Goal: Task Accomplishment & Management: Complete application form

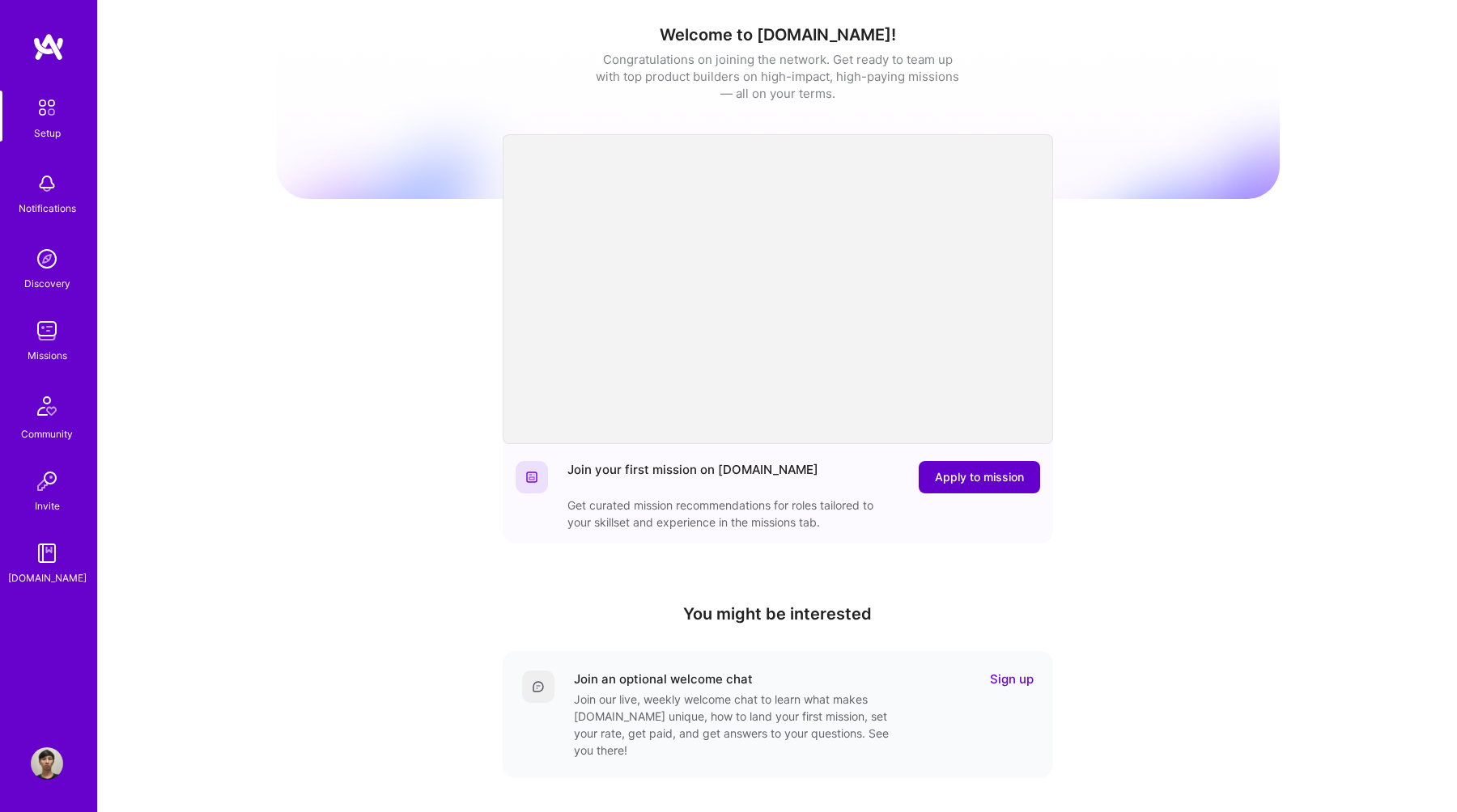
click at [1003, 475] on span "Apply to mission" at bounding box center [979, 478] width 89 height 16
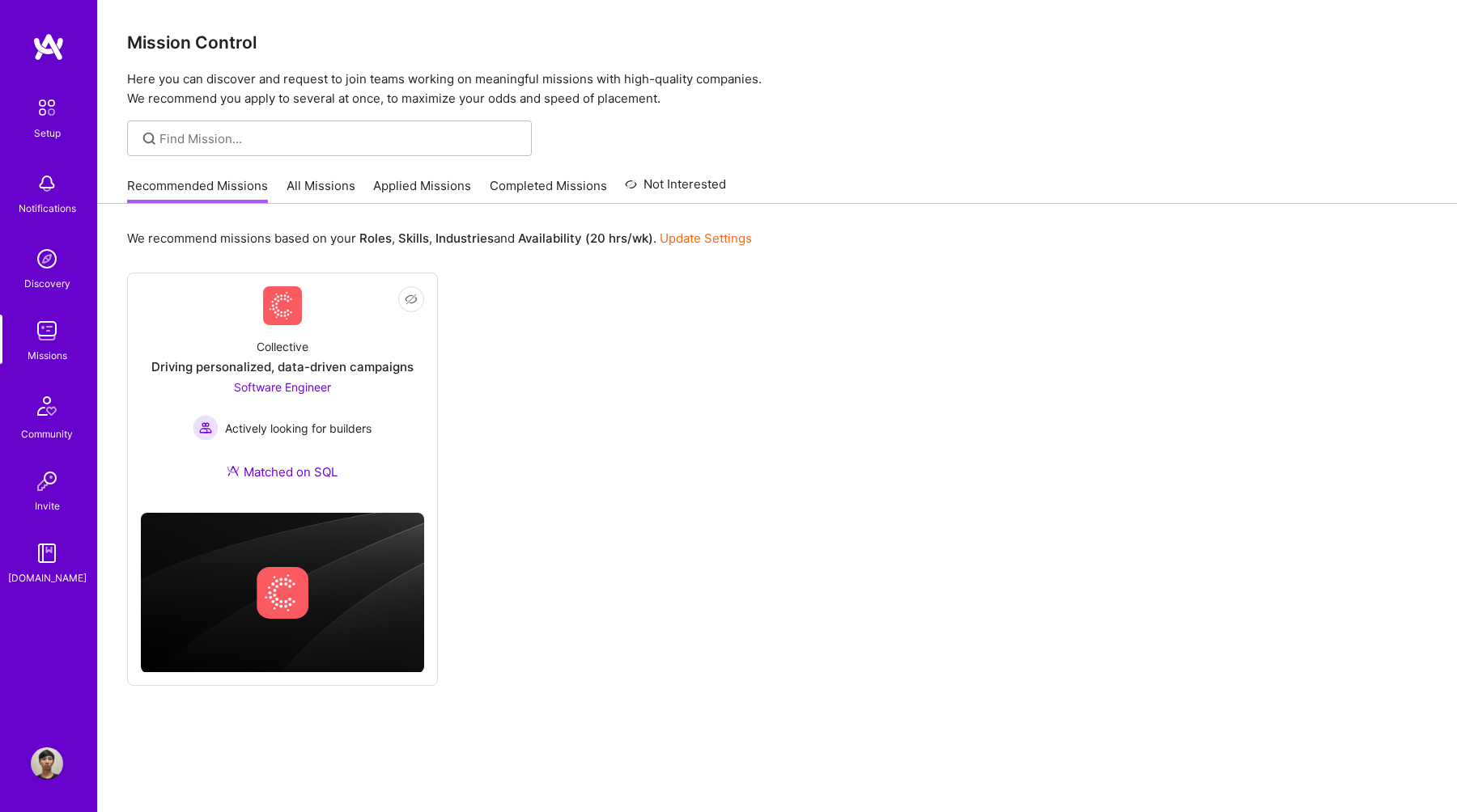
click at [331, 191] on link "All Missions" at bounding box center [321, 190] width 69 height 27
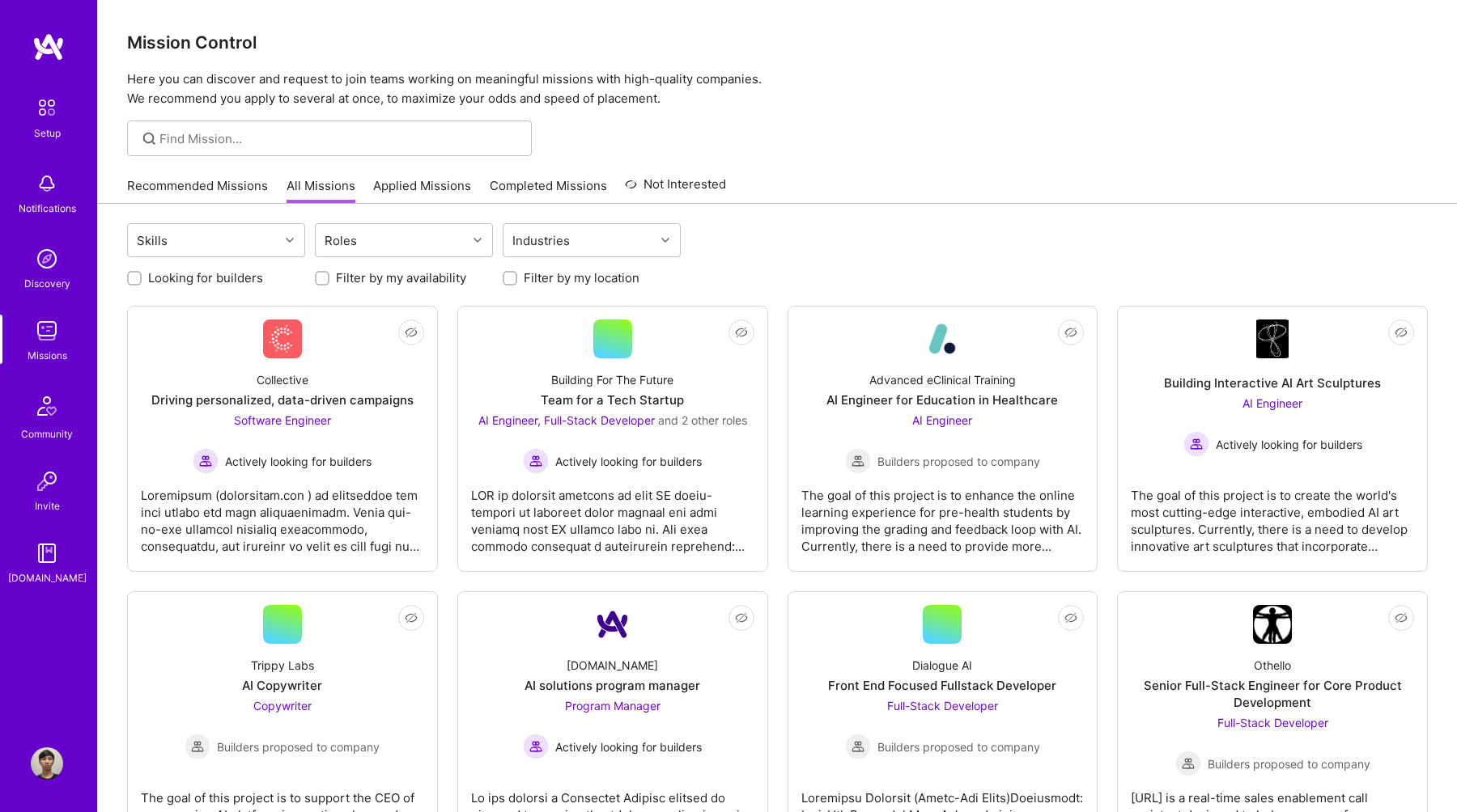
click at [201, 281] on label "Looking for builders" at bounding box center [205, 277] width 115 height 17
click at [142, 281] on input "Looking for builders" at bounding box center [135, 278] width 11 height 11
checkbox input "true"
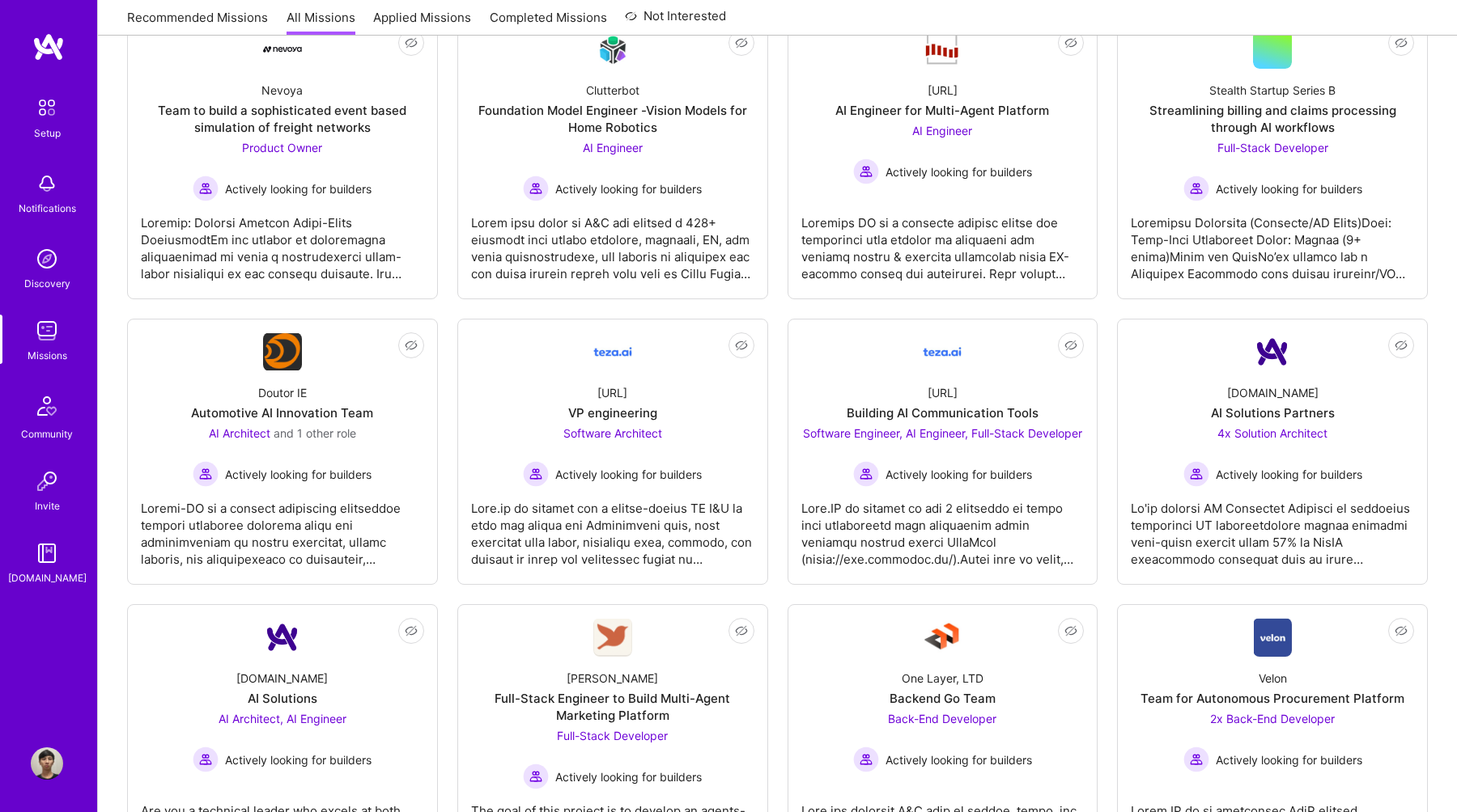
scroll to position [593, 0]
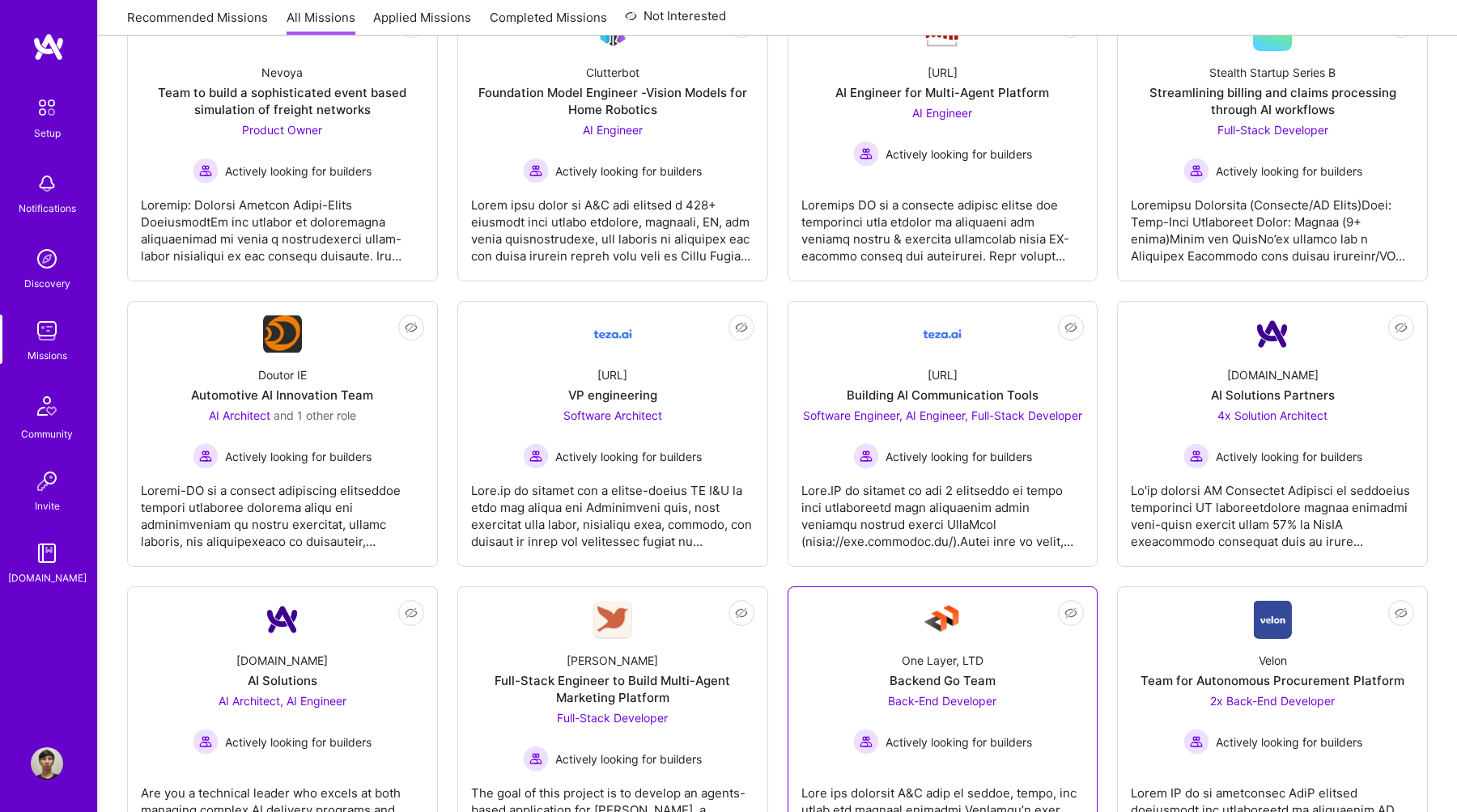
click at [1017, 698] on div "Back-End Developer Actively looking for builders" at bounding box center [942, 723] width 179 height 62
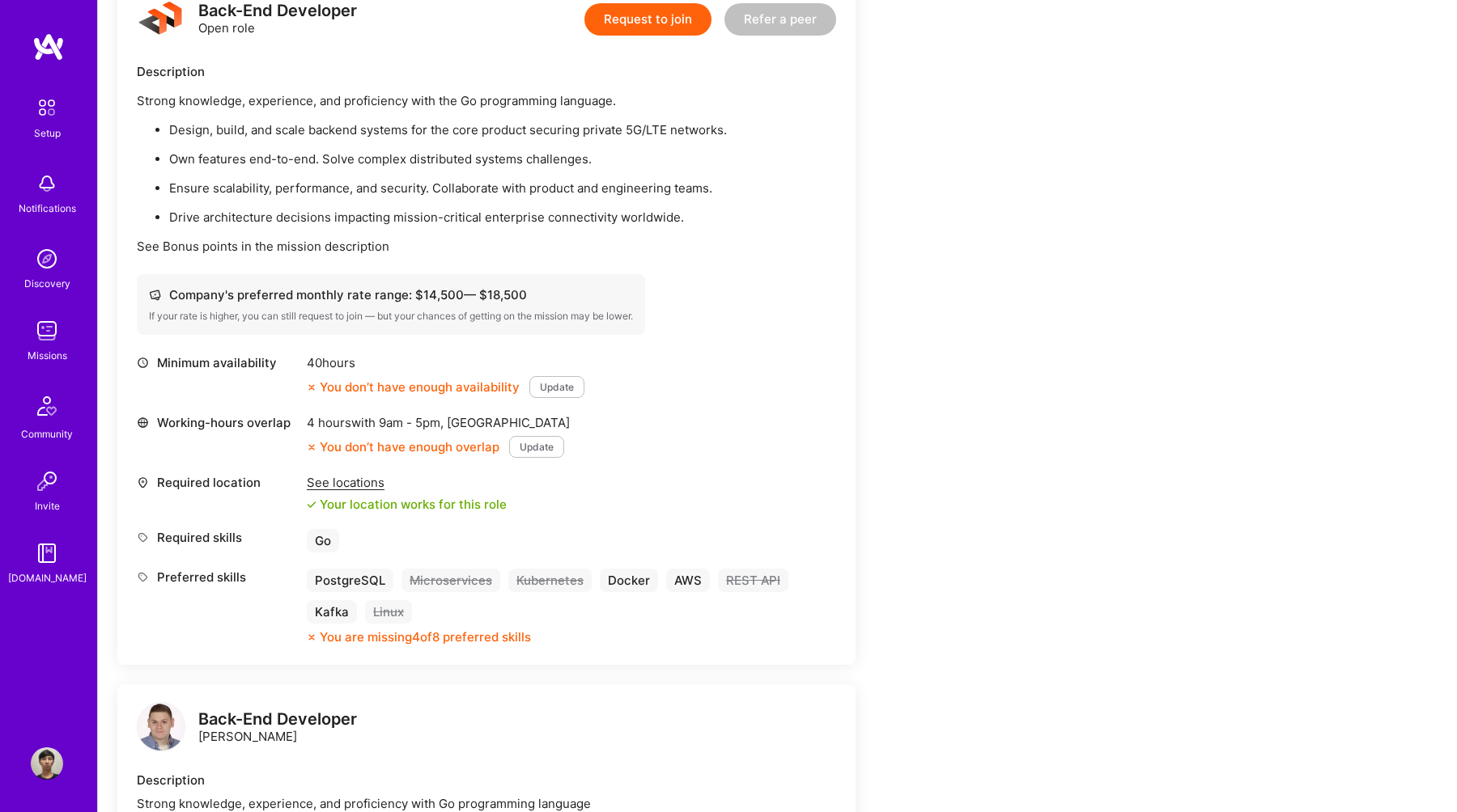
scroll to position [443, 0]
click at [567, 390] on button "Update" at bounding box center [557, 385] width 55 height 22
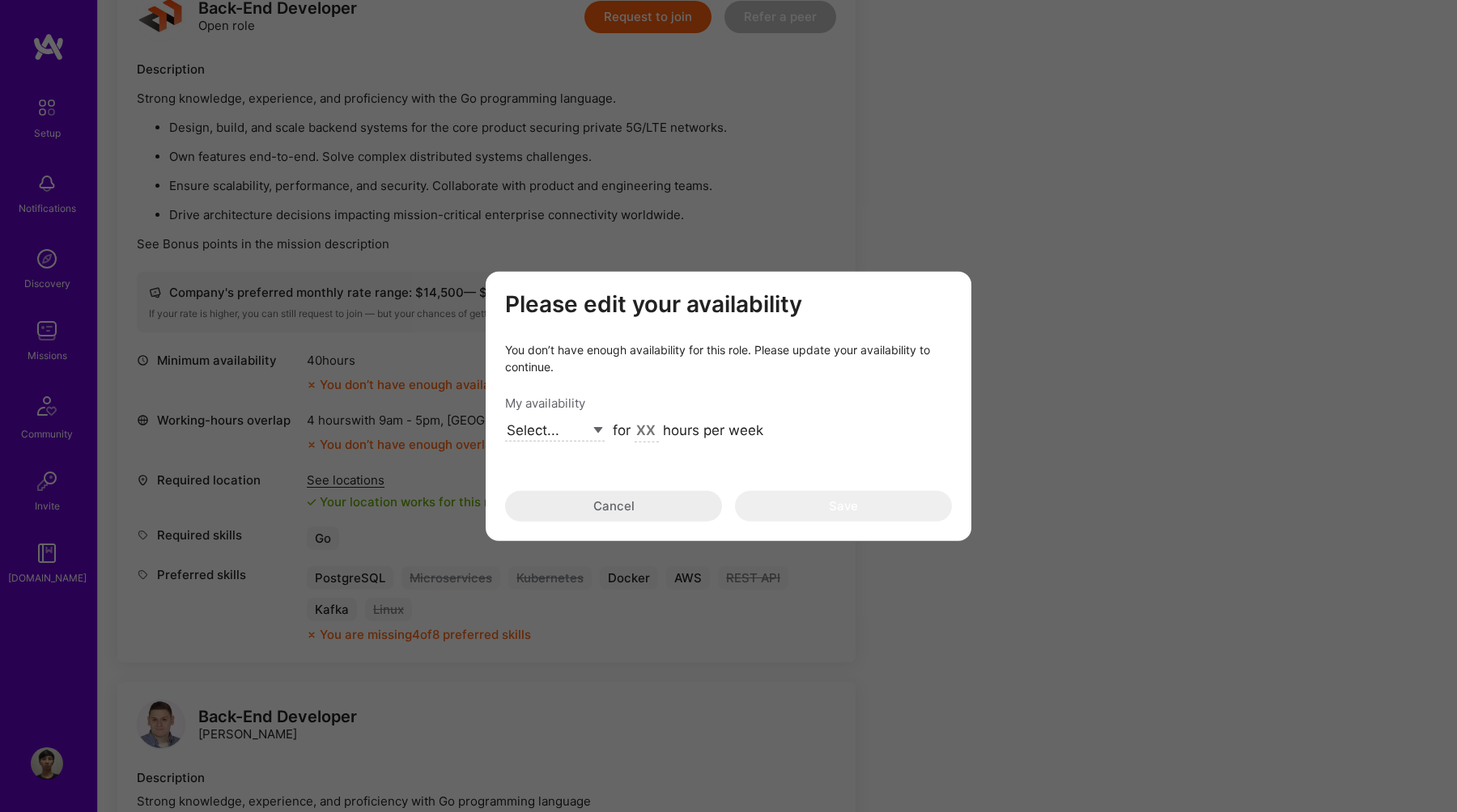
click at [571, 434] on select "Select... Right Now Future Date Not Available" at bounding box center [555, 431] width 100 height 22
select select "Future Date"
click at [655, 429] on input "[DATE]" at bounding box center [641, 431] width 56 height 21
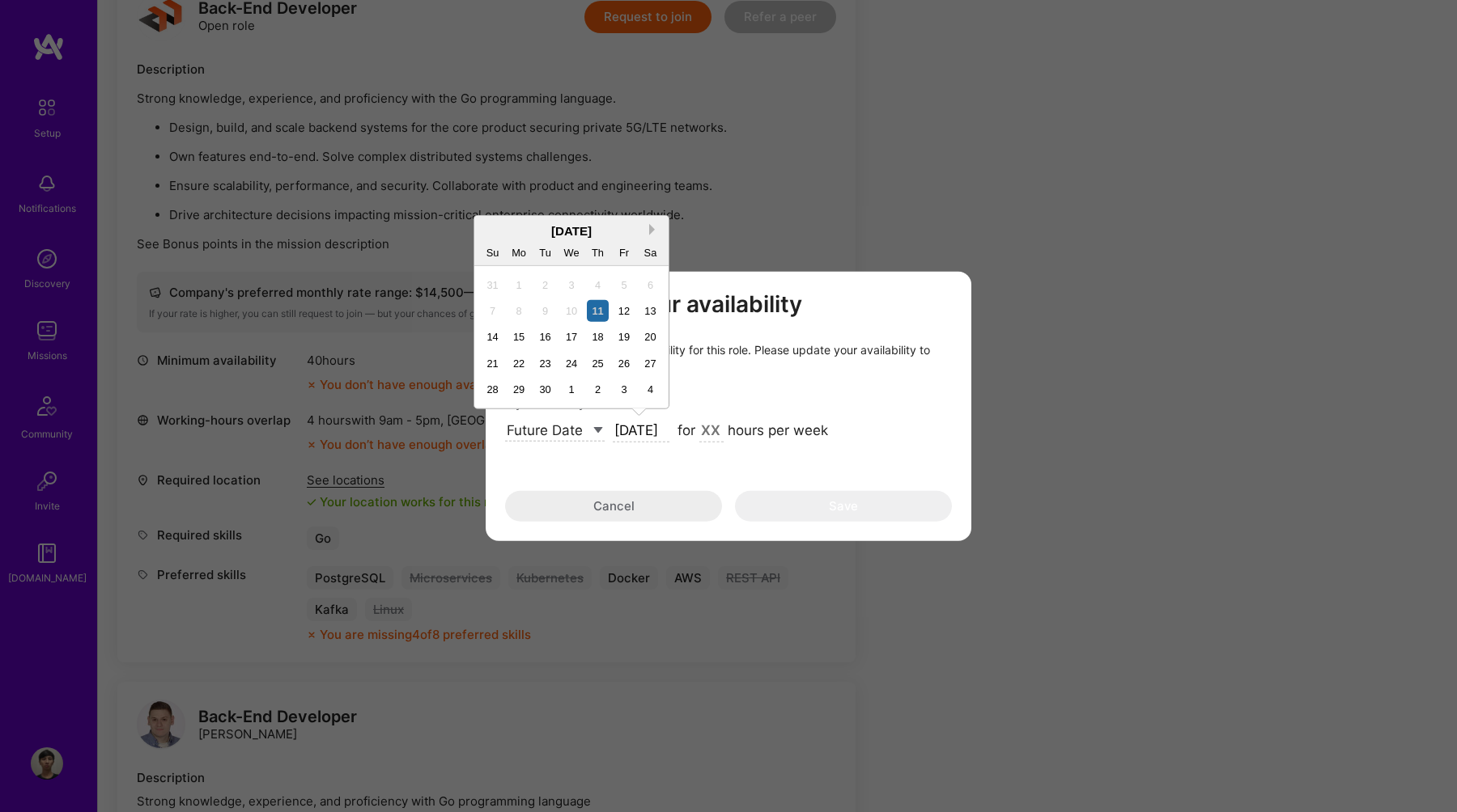
click at [654, 232] on button "Next Month" at bounding box center [654, 229] width 11 height 11
click at [514, 290] on div "1" at bounding box center [519, 284] width 22 height 22
type input "[DATE]"
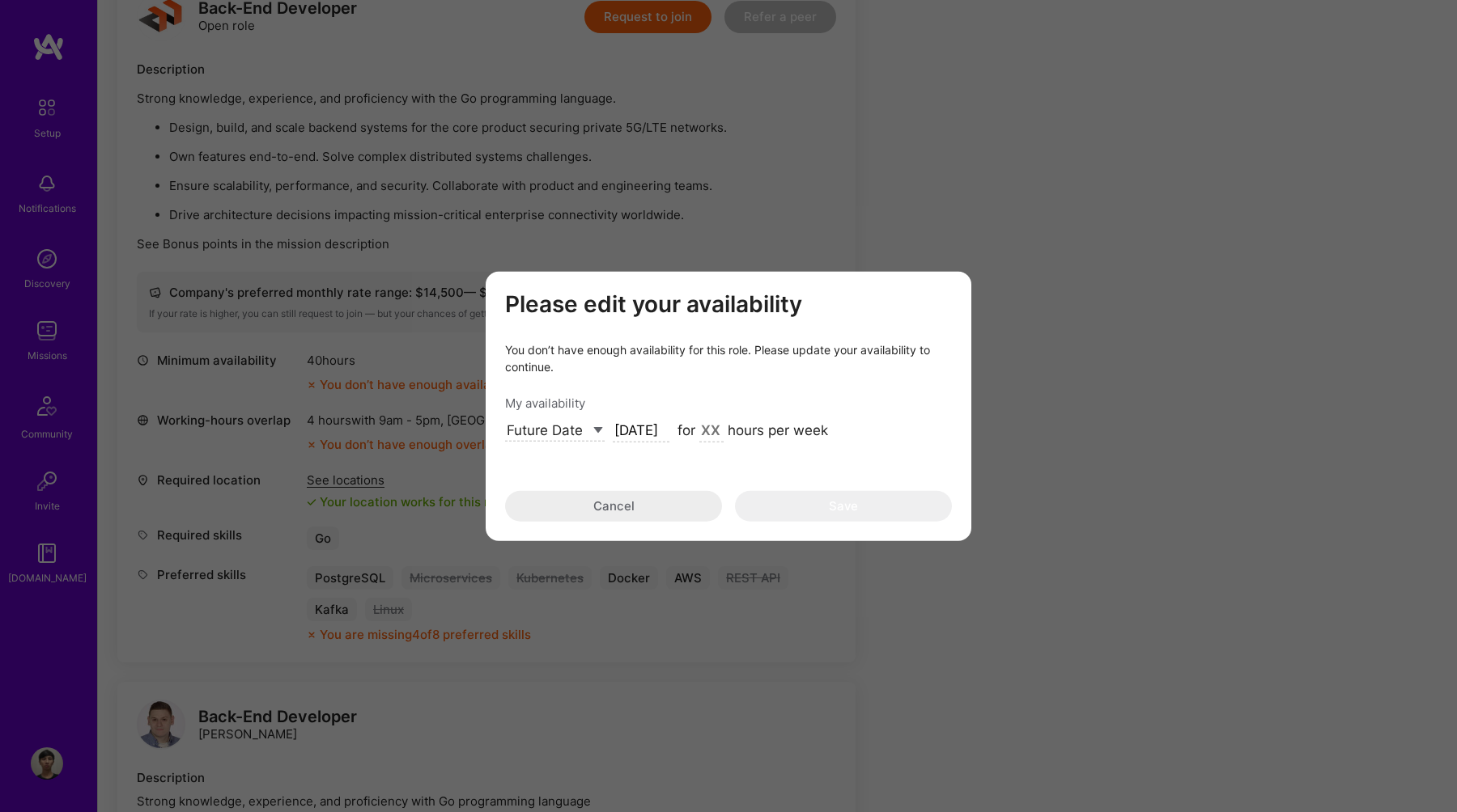
click at [696, 433] on div "for hours per week" at bounding box center [753, 431] width 151 height 21
click at [714, 431] on input "modal" at bounding box center [712, 431] width 25 height 21
type input "40"
click at [903, 506] on button "Save" at bounding box center [844, 505] width 217 height 31
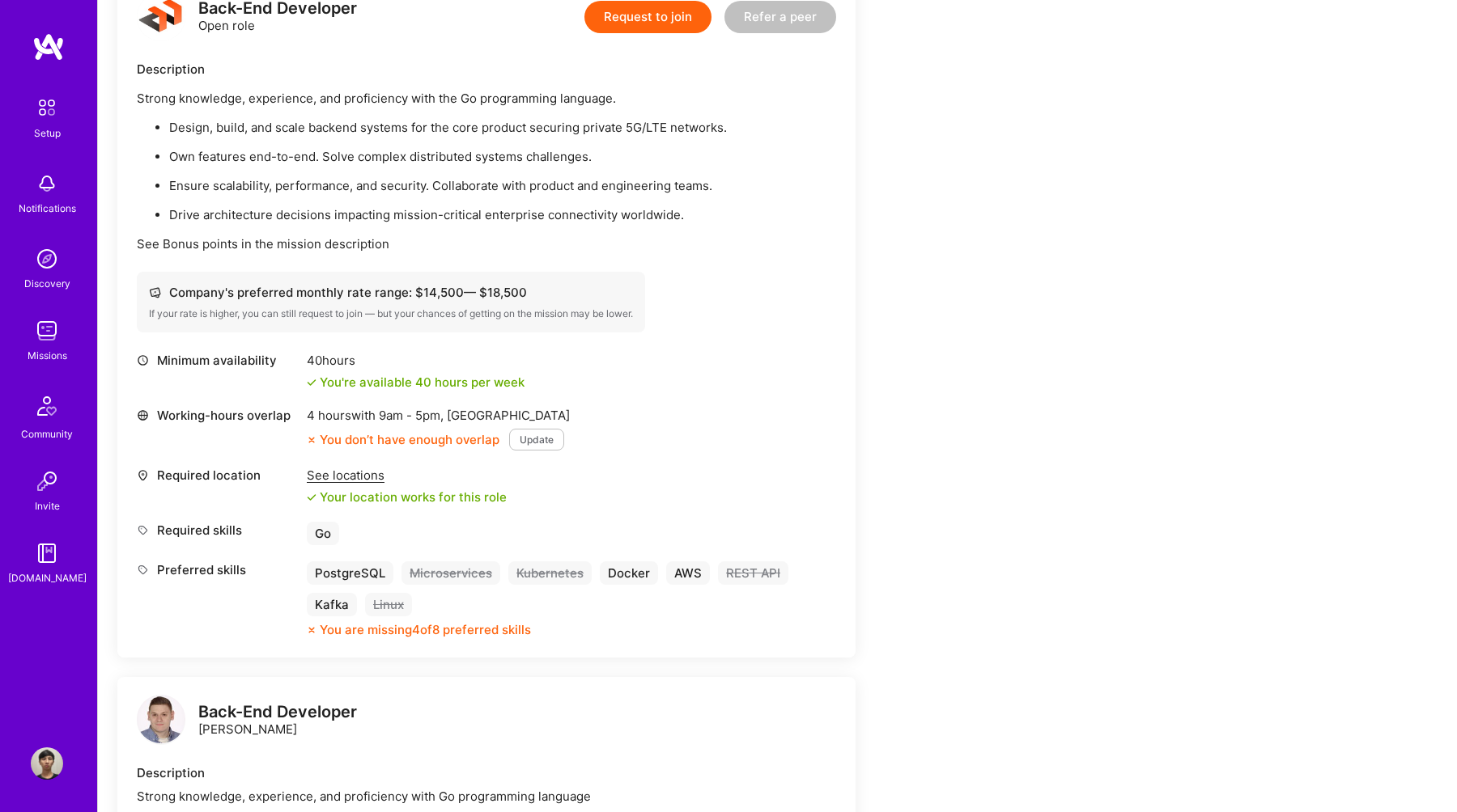
click at [557, 447] on button "Update" at bounding box center [537, 440] width 55 height 22
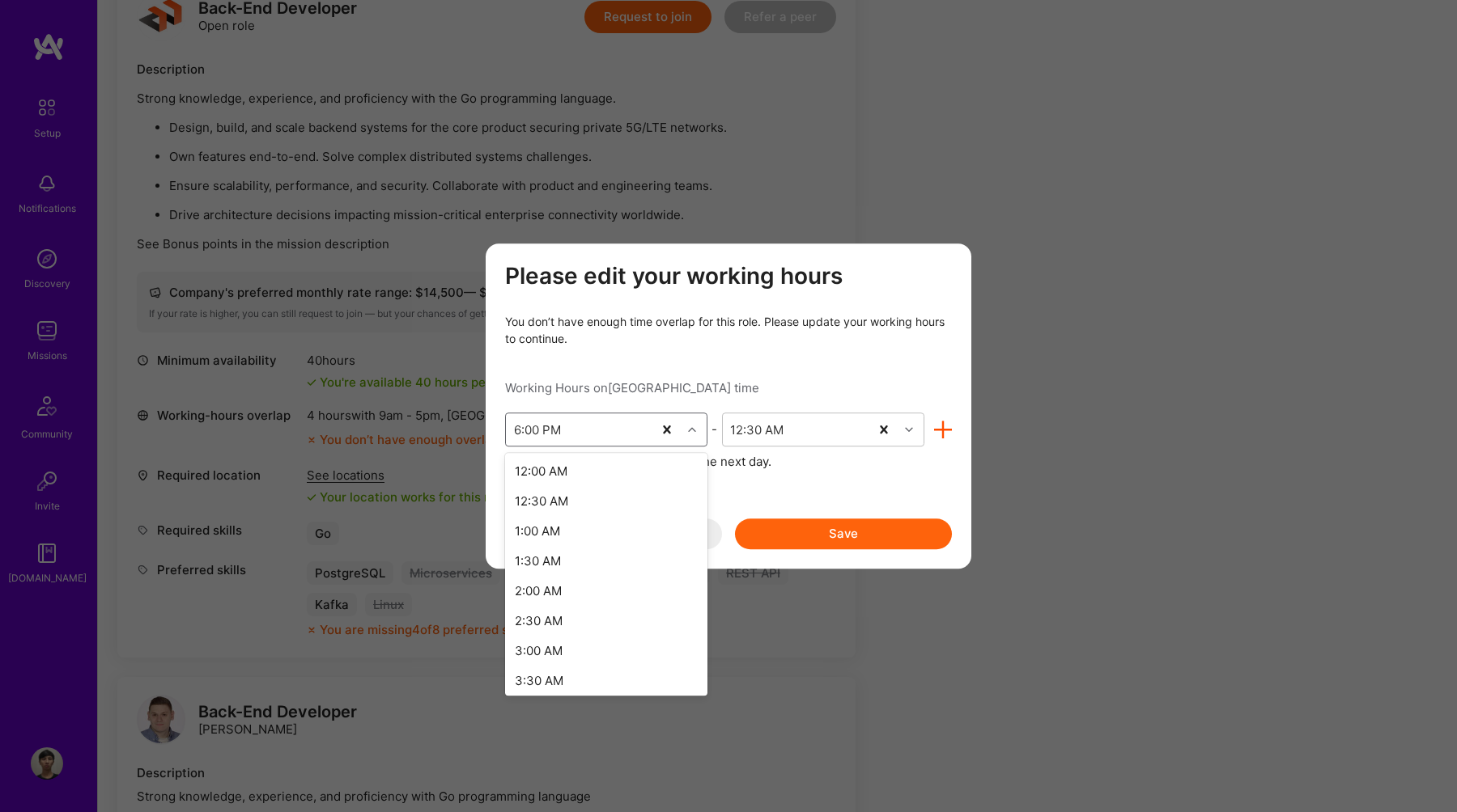
click at [616, 430] on div "6:00 PM" at bounding box center [579, 429] width 146 height 33
click at [629, 558] on div "1:00 PM" at bounding box center [606, 554] width 202 height 30
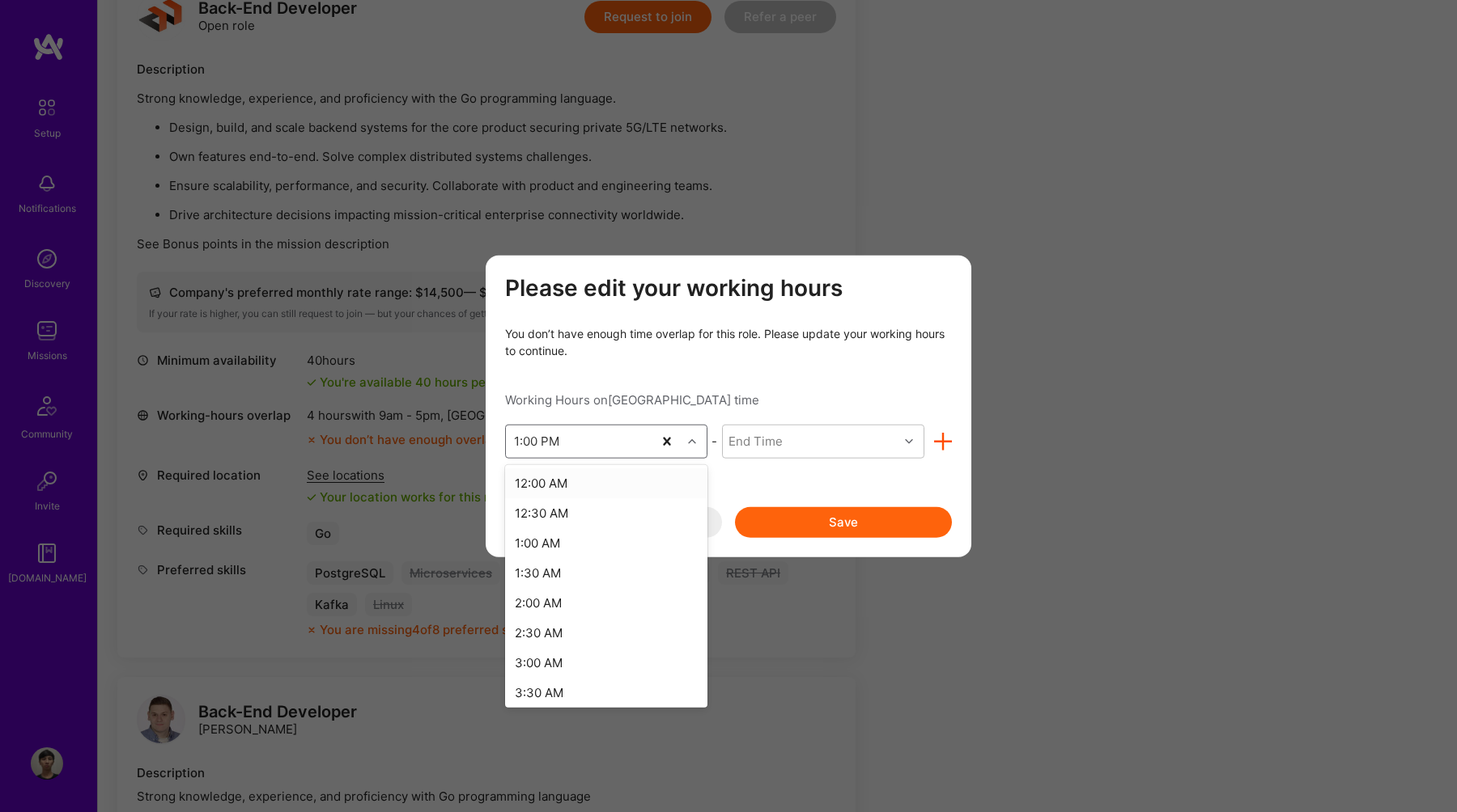
click at [597, 431] on div "1:00 PM" at bounding box center [579, 441] width 146 height 33
click at [805, 444] on div "End Time" at bounding box center [810, 441] width 176 height 33
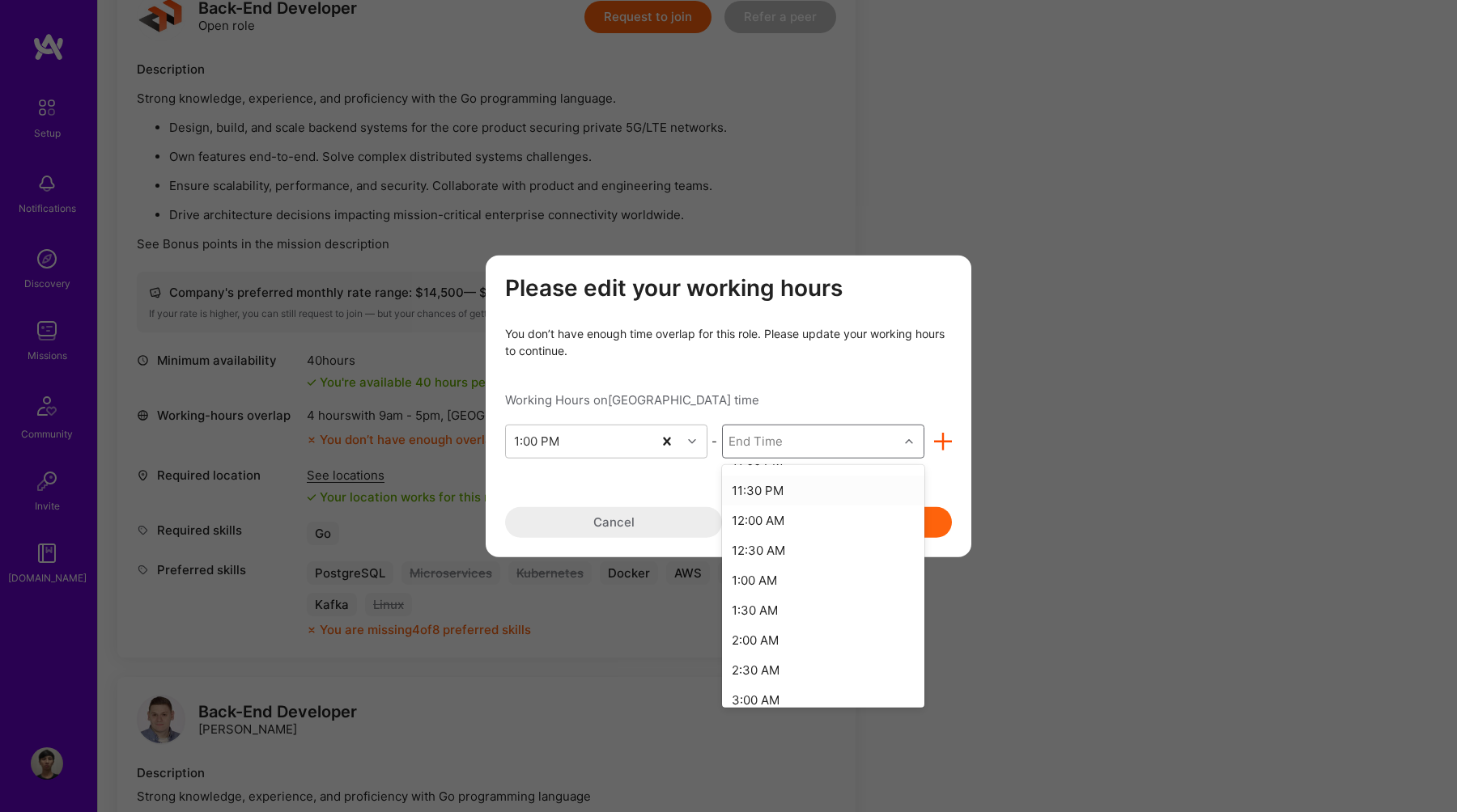
scroll to position [627, 0]
click at [808, 490] on div "11:30 PM" at bounding box center [823, 483] width 202 height 30
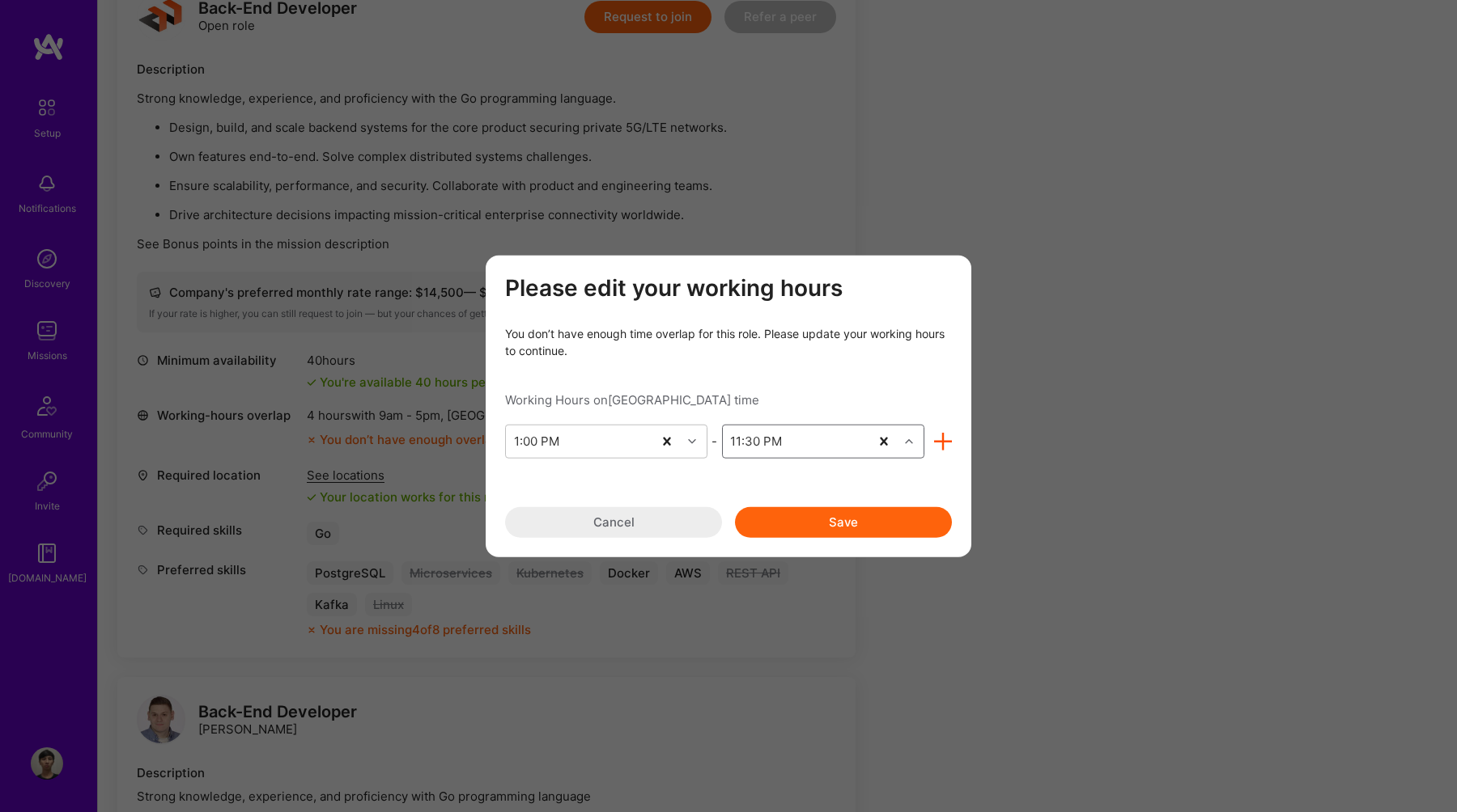
click at [813, 520] on button "Save" at bounding box center [844, 521] width 217 height 31
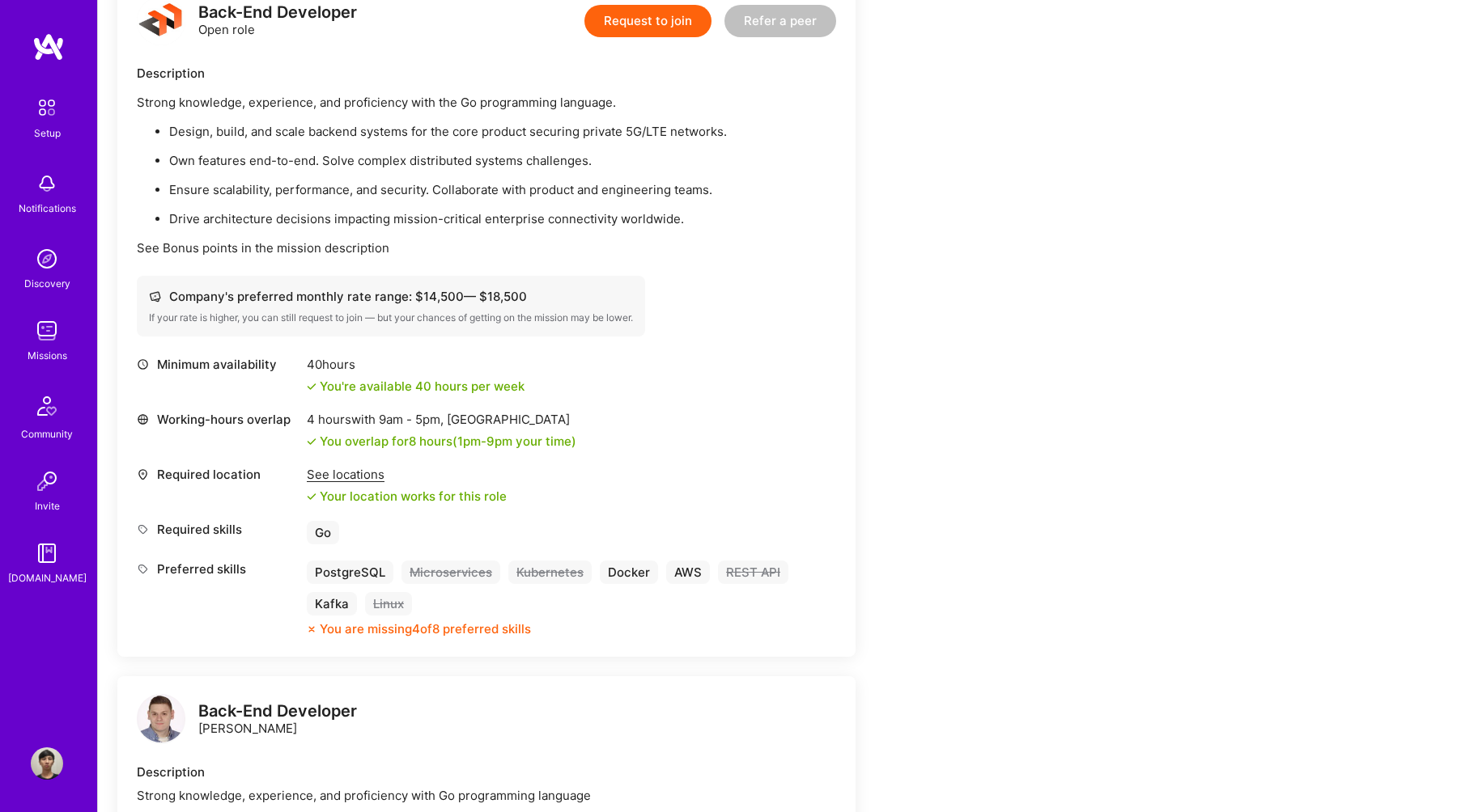
scroll to position [0, 0]
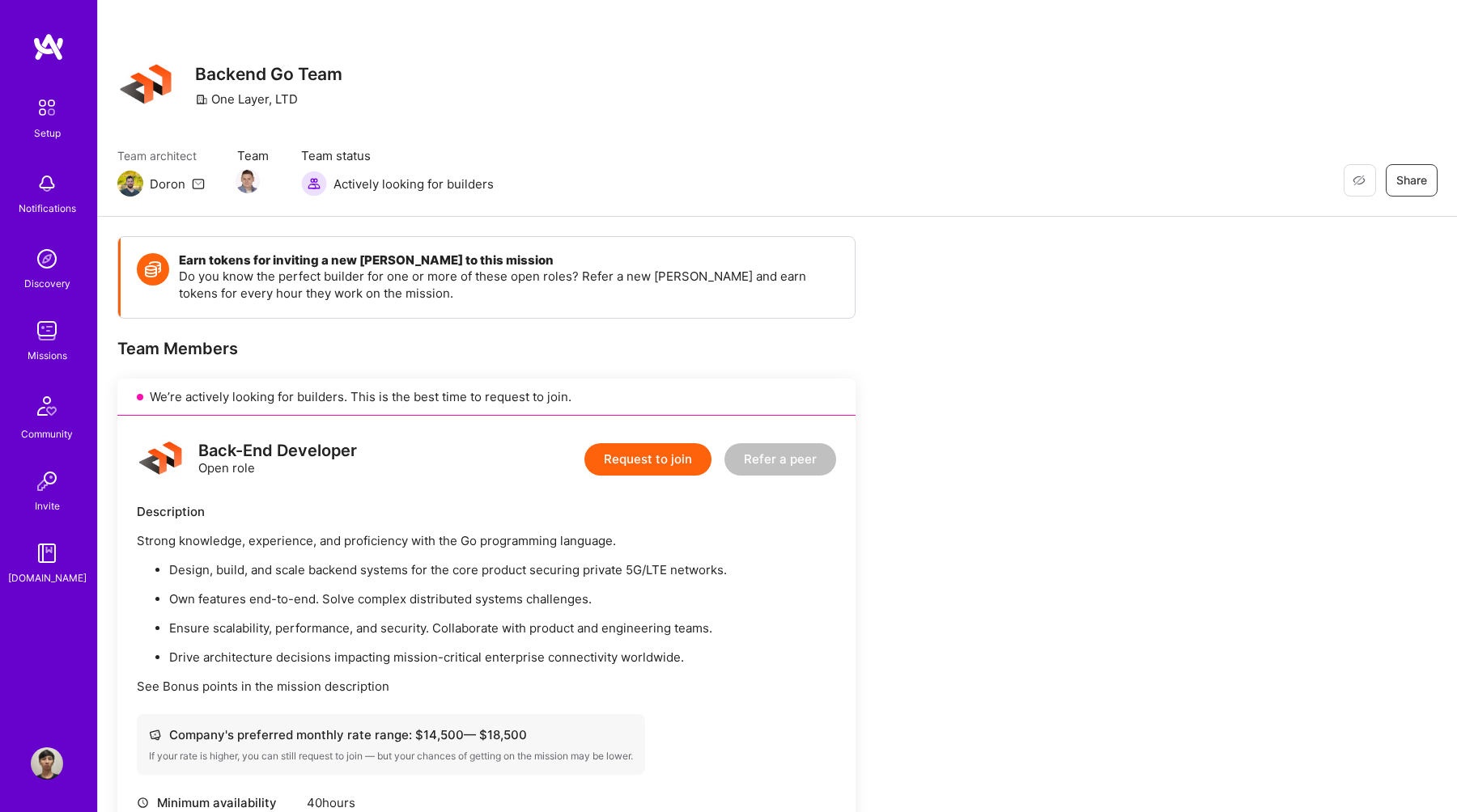
click at [635, 456] on button "Request to join" at bounding box center [648, 459] width 127 height 33
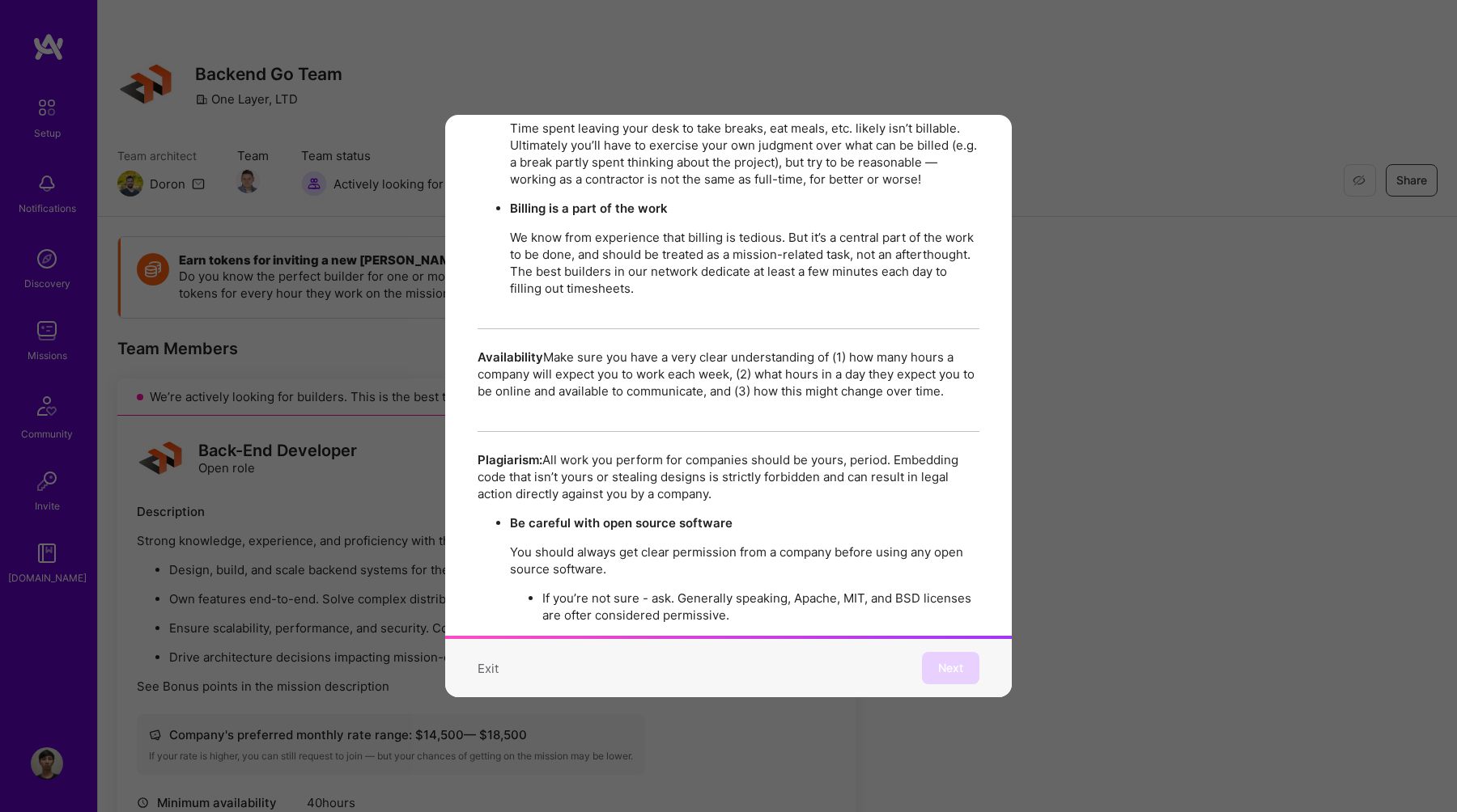
scroll to position [2775, 0]
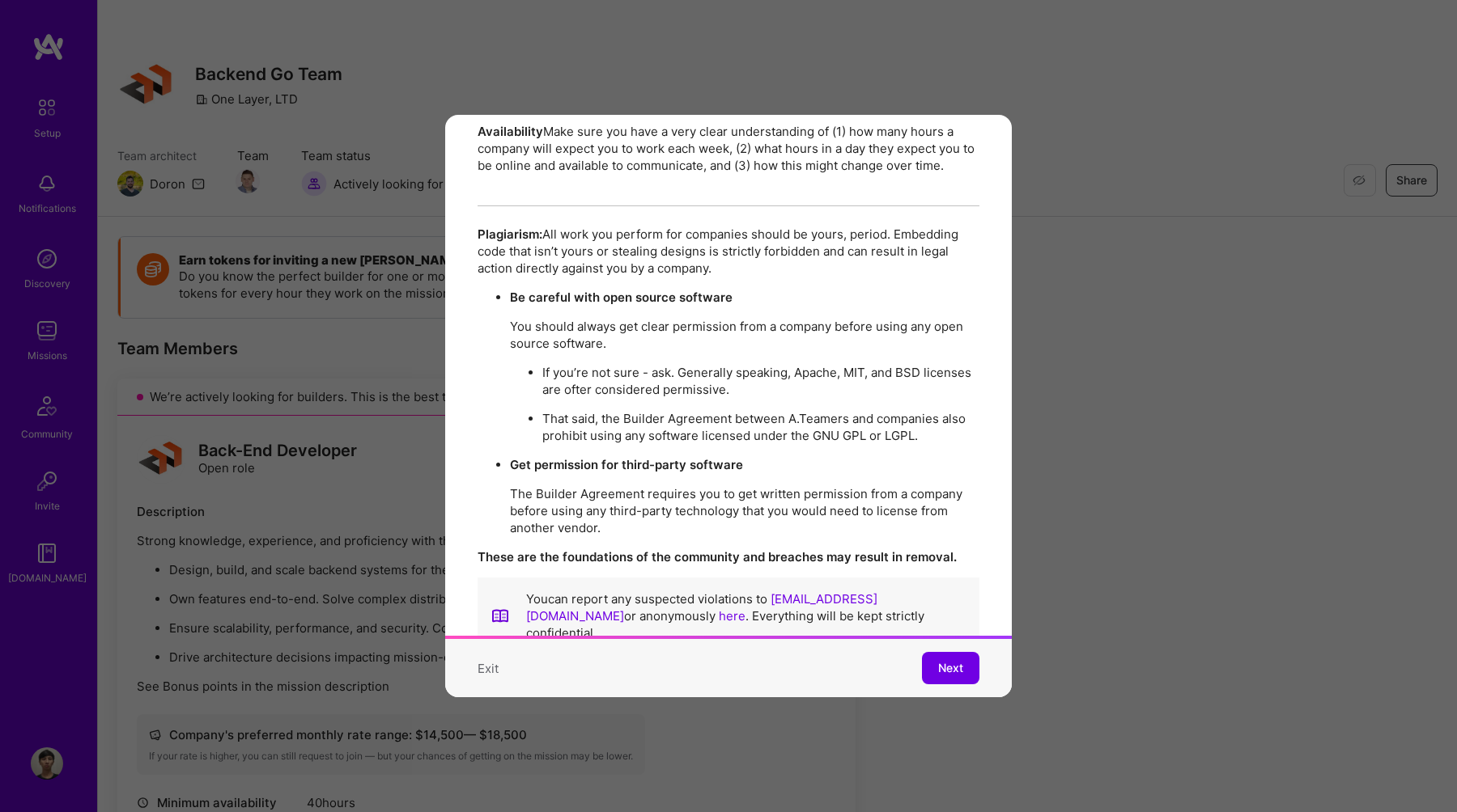
click at [495, 667] on button "Exit" at bounding box center [488, 668] width 21 height 17
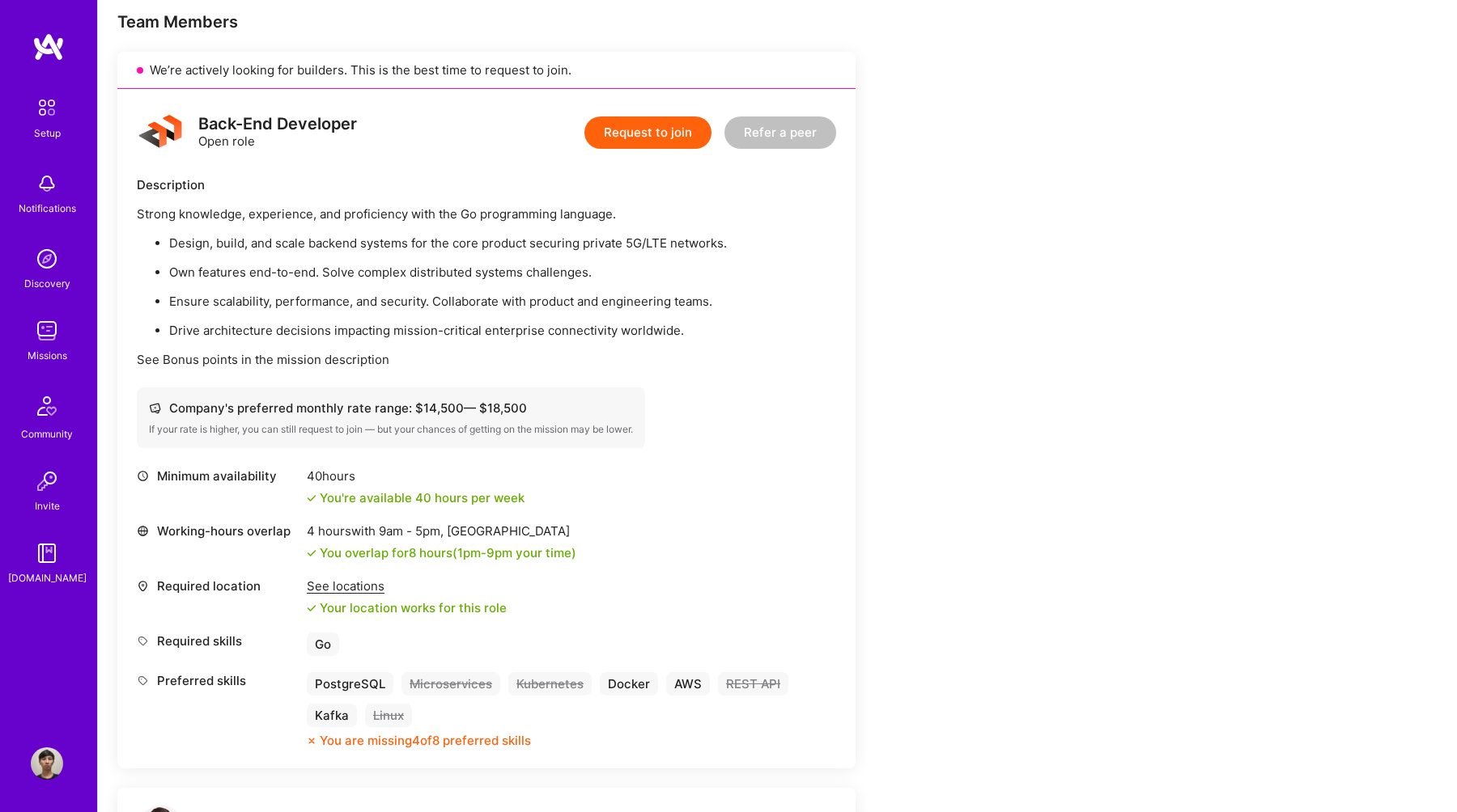
scroll to position [83, 0]
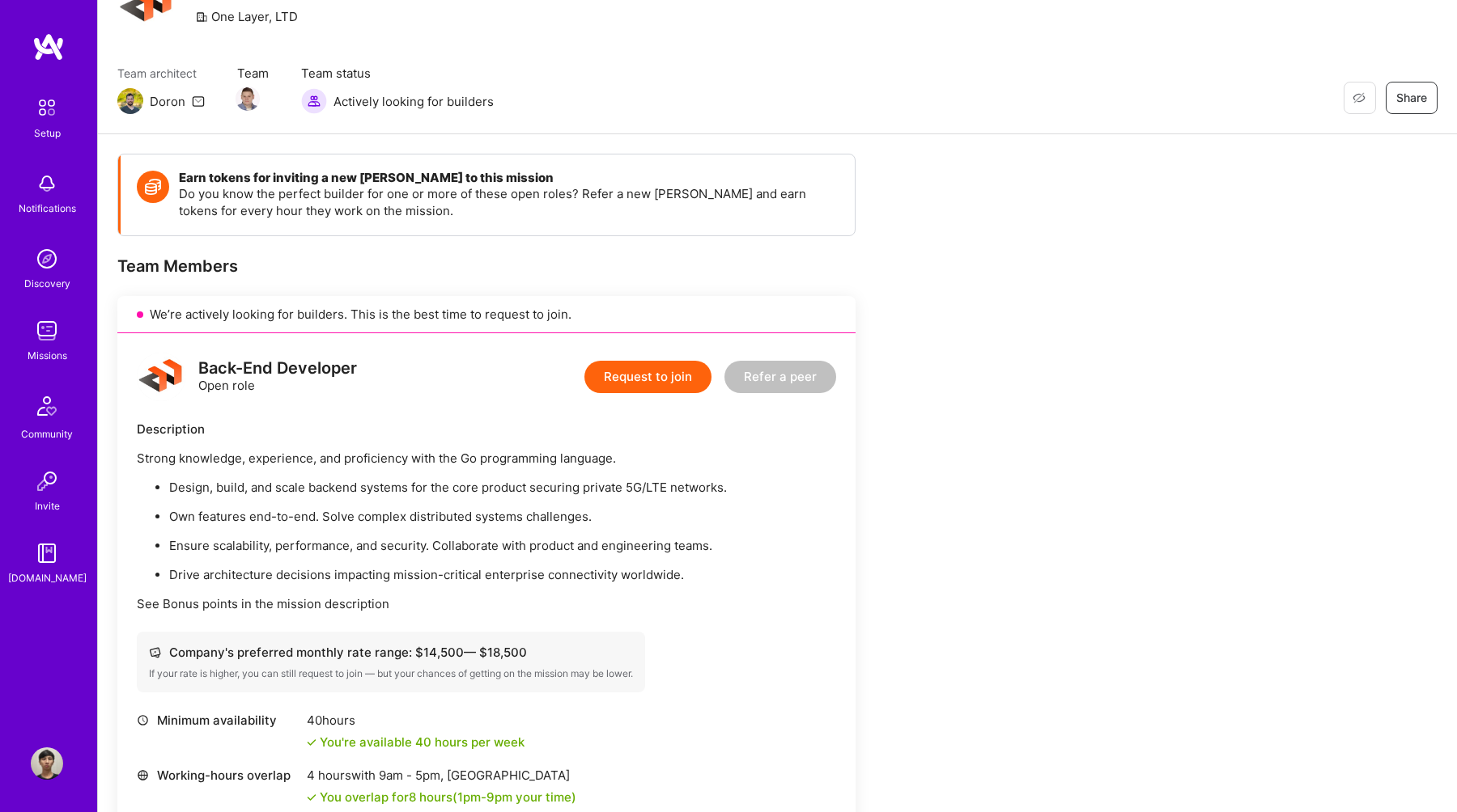
click at [622, 380] on button "Request to join" at bounding box center [648, 377] width 127 height 33
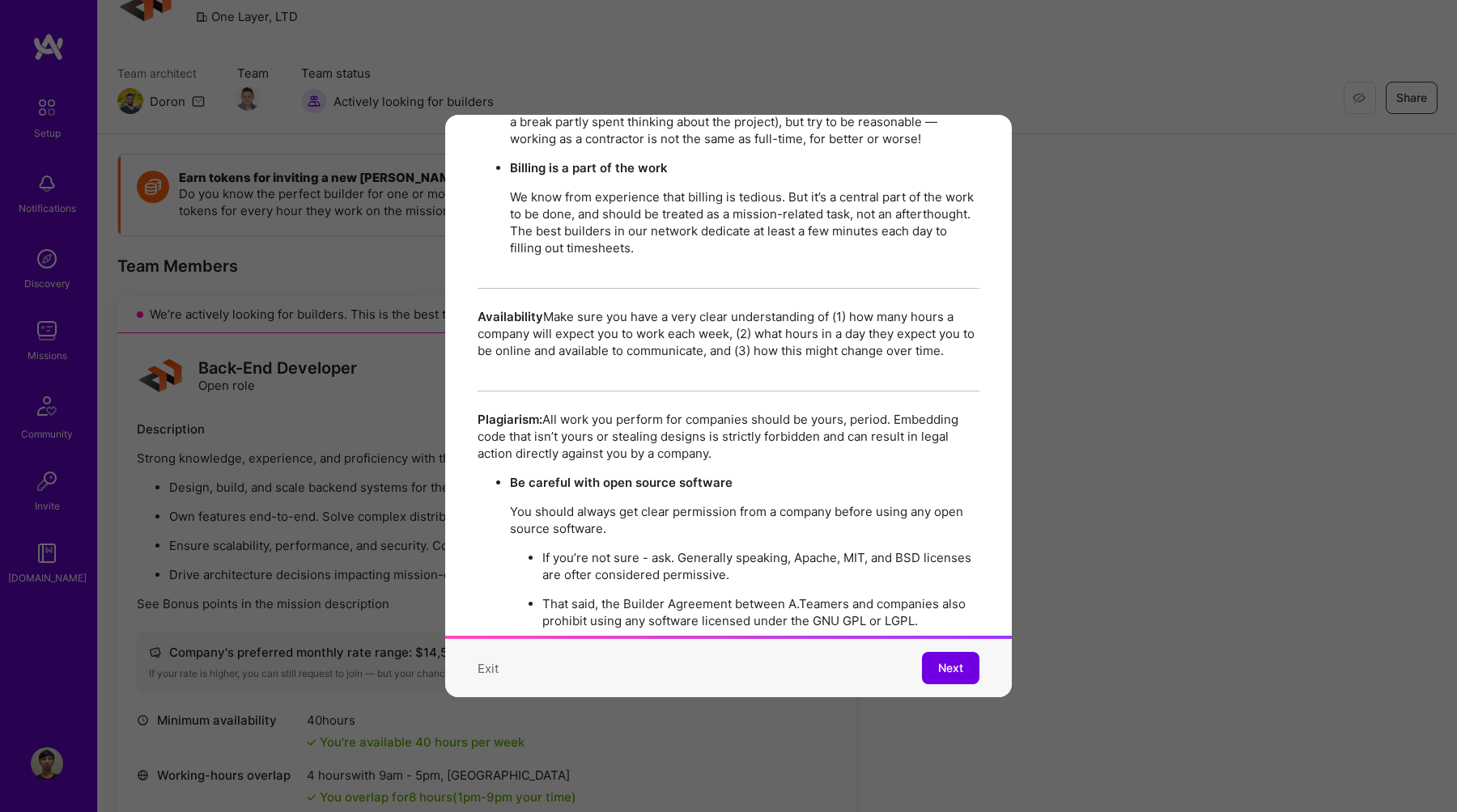
scroll to position [2775, 0]
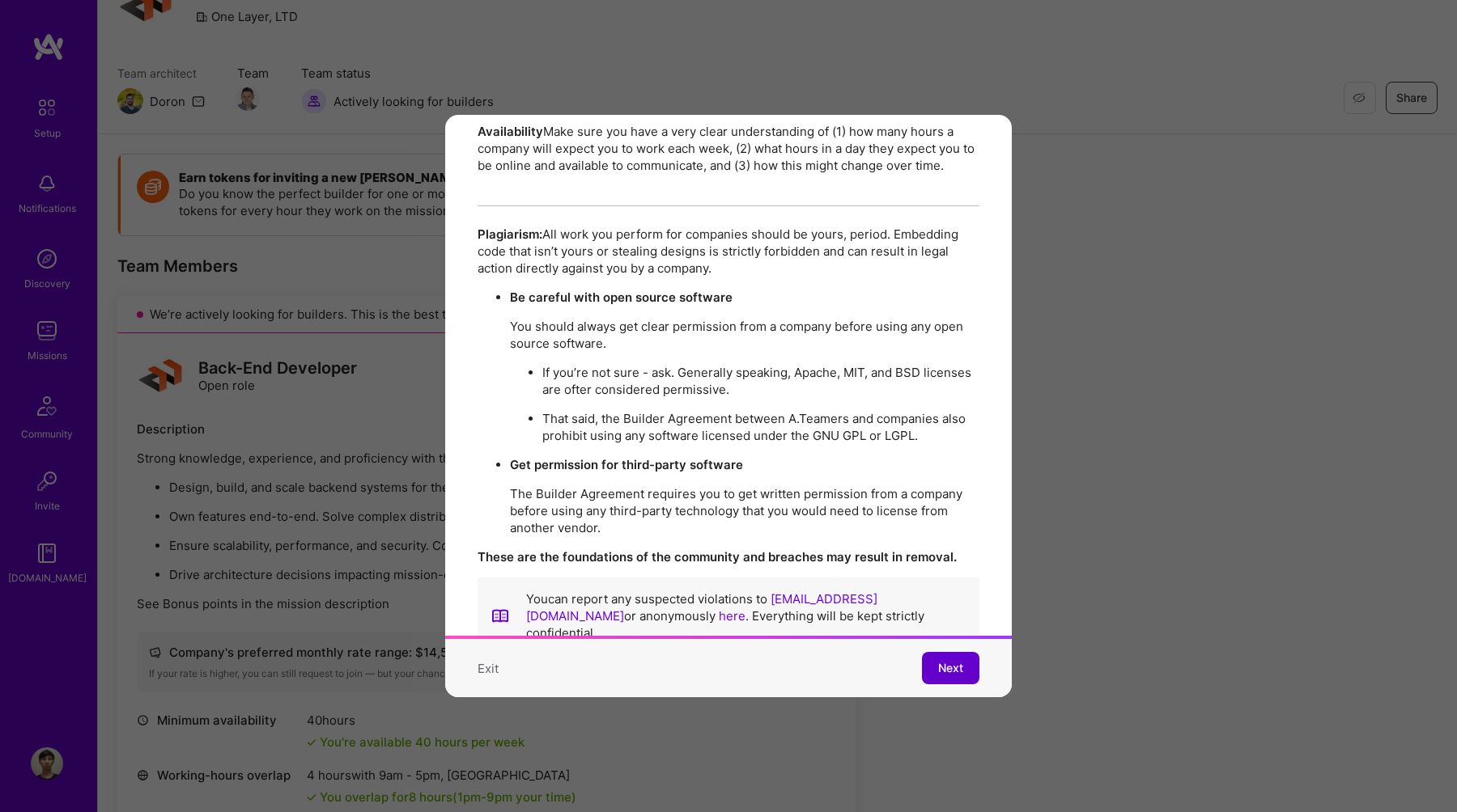
click at [936, 678] on button "Next" at bounding box center [951, 668] width 57 height 33
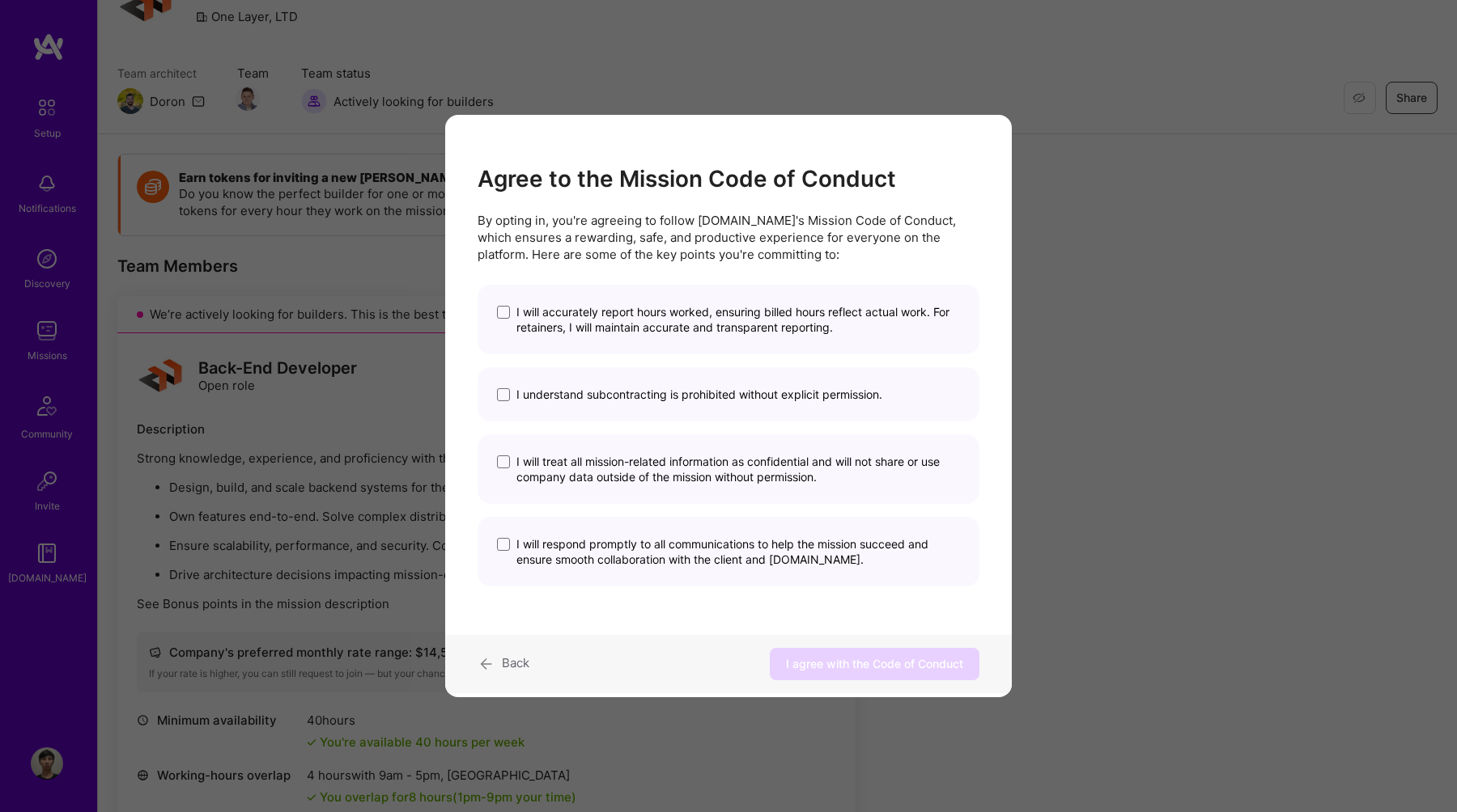
scroll to position [0, 0]
click at [612, 331] on span "I will accurately report hours worked, ensuring billed hours reflect actual wor…" at bounding box center [737, 319] width 443 height 31
click at [0, 0] on input "I will accurately report hours worked, ensuring billed hours reflect actual wor…" at bounding box center [0, 0] width 0 height 0
click at [634, 395] on span "I understand subcontracting is prohibited without explicit permission." at bounding box center [699, 395] width 366 height 16
click at [0, 0] on input "I understand subcontracting is prohibited without explicit permission." at bounding box center [0, 0] width 0 height 0
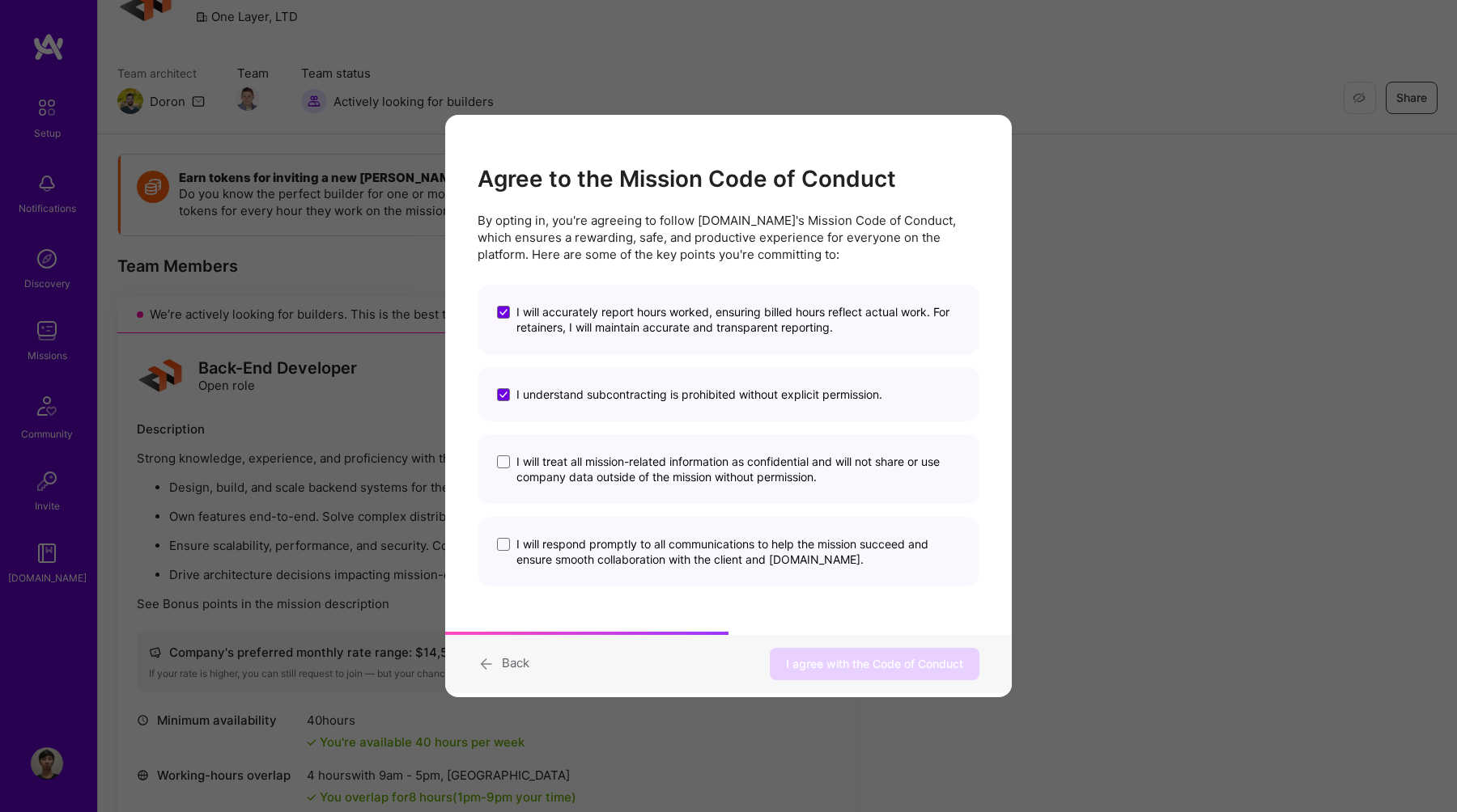
click at [668, 470] on span "I will treat all mission-related information as confidential and will not share…" at bounding box center [737, 469] width 443 height 31
click at [0, 0] on input "I will treat all mission-related information as confidential and will not share…" at bounding box center [0, 0] width 0 height 0
click at [670, 552] on span "I will respond promptly to all communications to help the mission succeed and e…" at bounding box center [737, 552] width 443 height 31
click at [0, 0] on input "I will respond promptly to all communications to help the mission succeed and e…" at bounding box center [0, 0] width 0 height 0
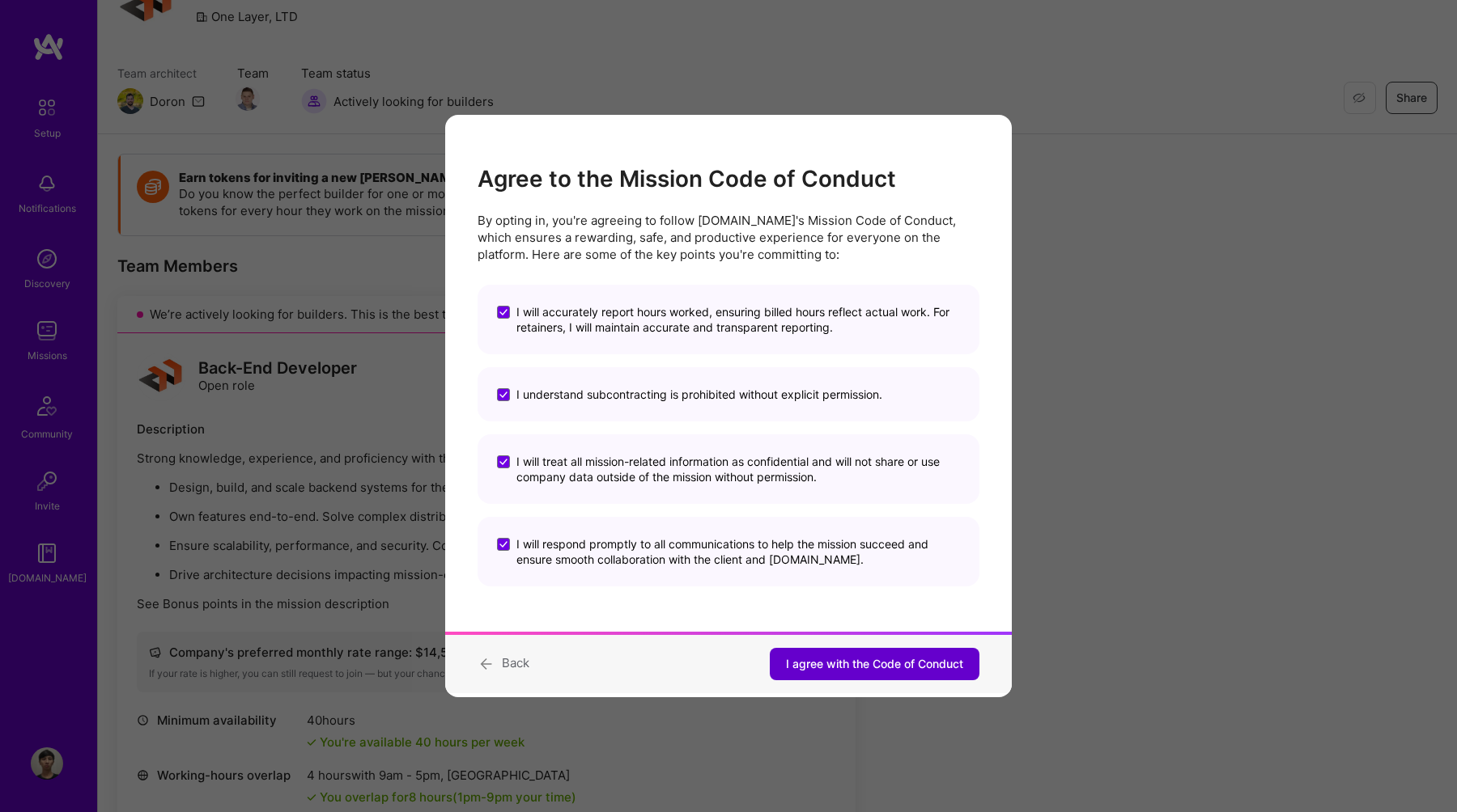
click at [826, 673] on button "I agree with the Code of Conduct" at bounding box center [875, 664] width 209 height 33
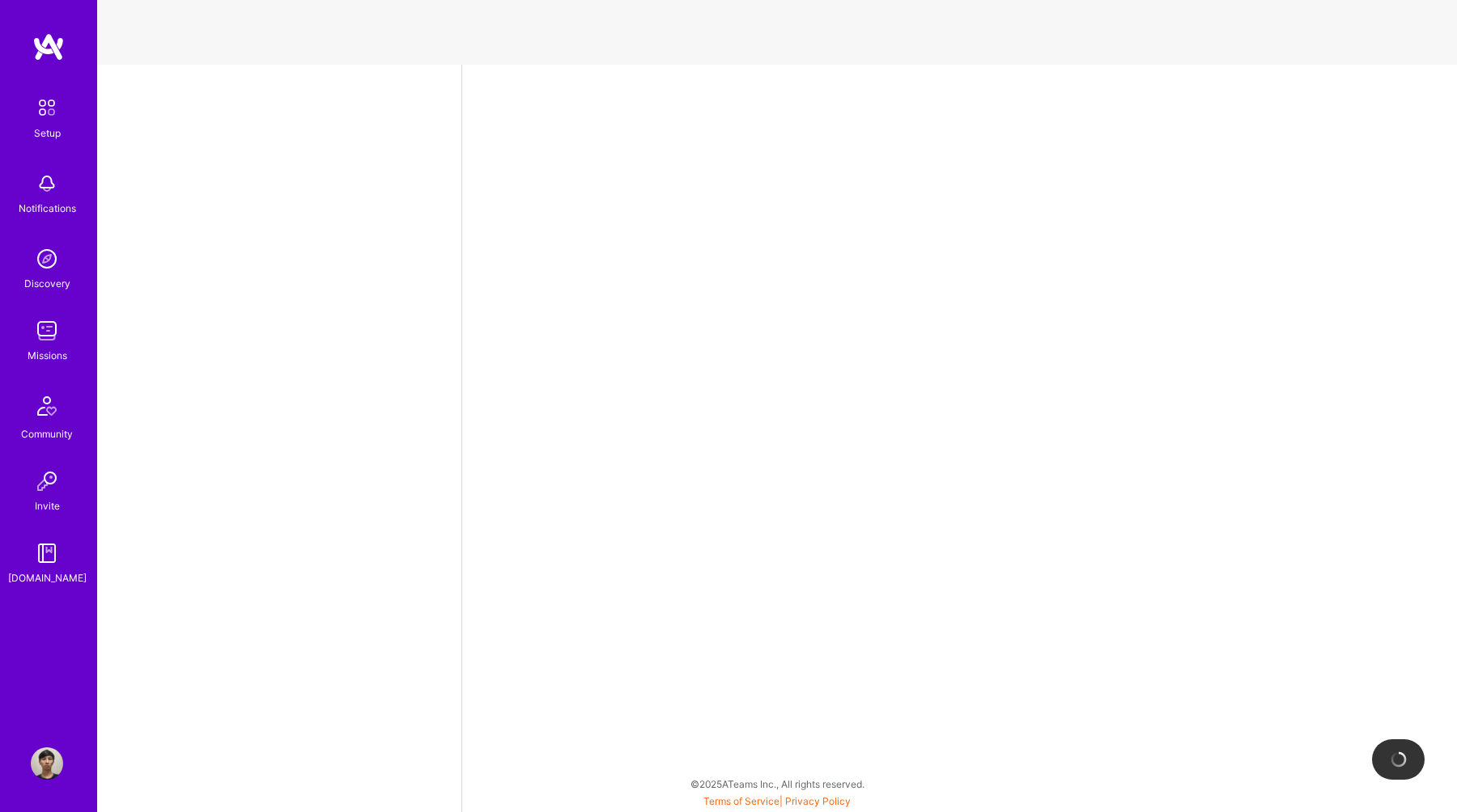
select select "ID"
